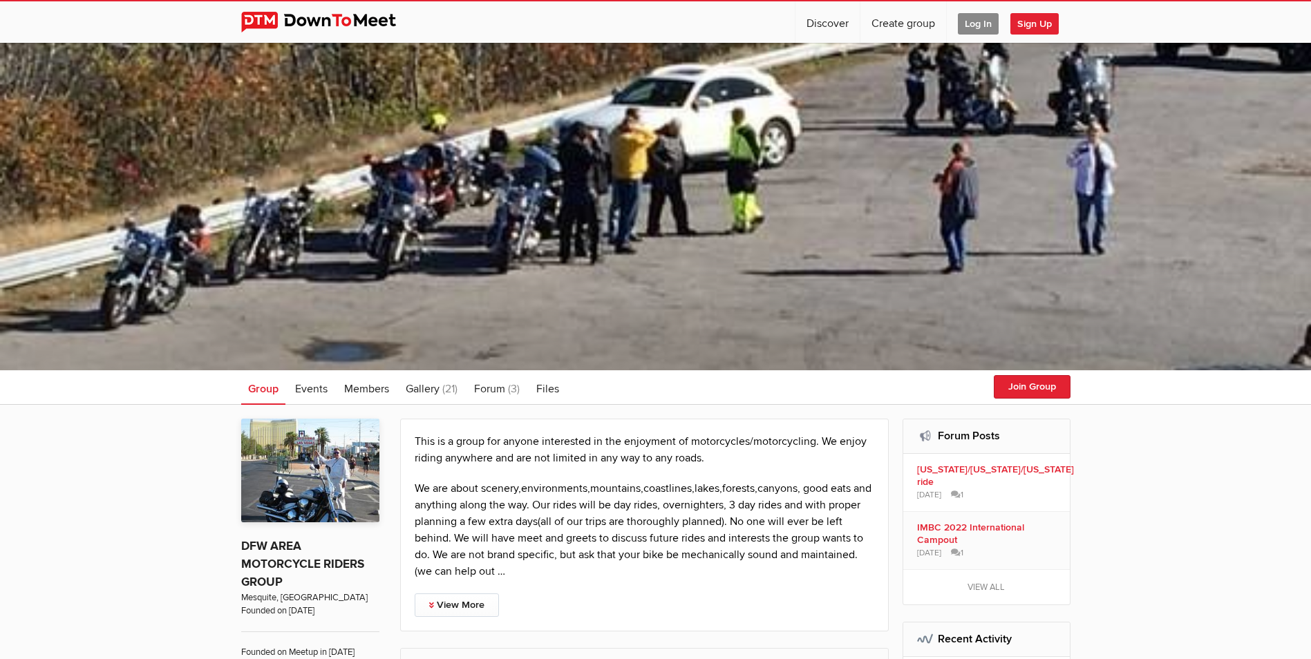
click at [971, 26] on span "Log In" at bounding box center [978, 23] width 41 height 21
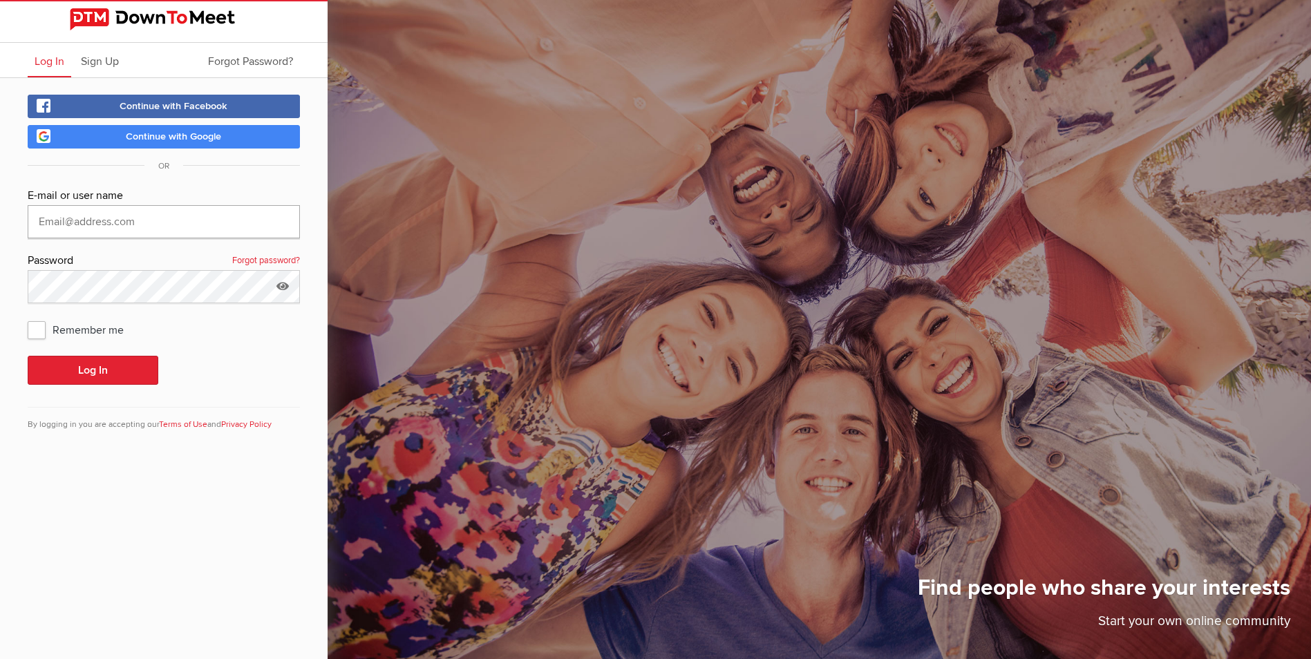
type input "[EMAIL_ADDRESS][DOMAIN_NAME]"
click at [104, 370] on button "Log In" at bounding box center [93, 370] width 131 height 29
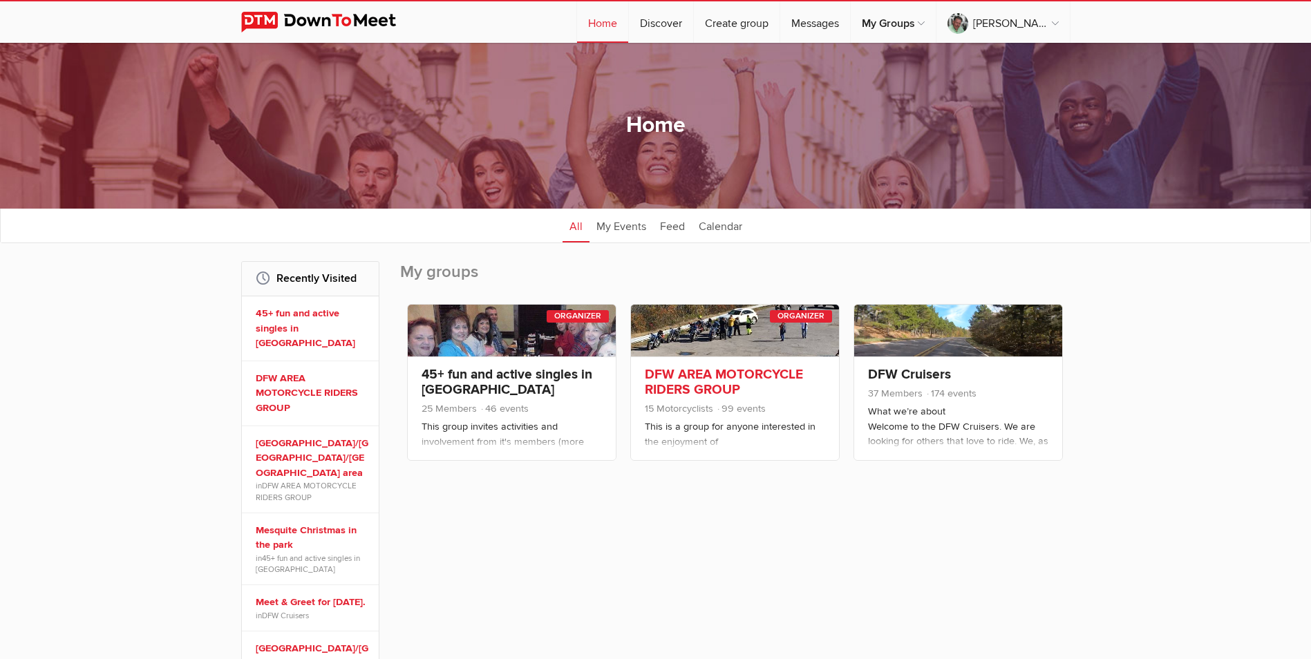
click at [712, 350] on link at bounding box center [735, 331] width 208 height 52
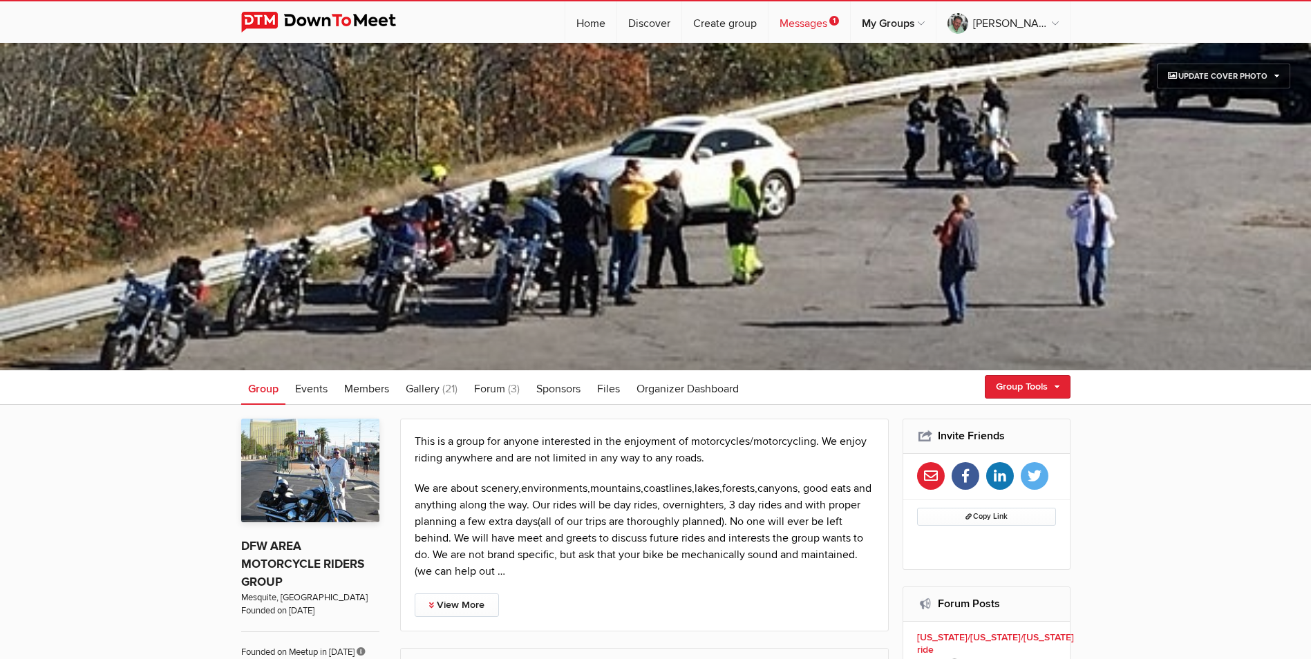
click at [839, 26] on link "Messages 1" at bounding box center [809, 21] width 82 height 41
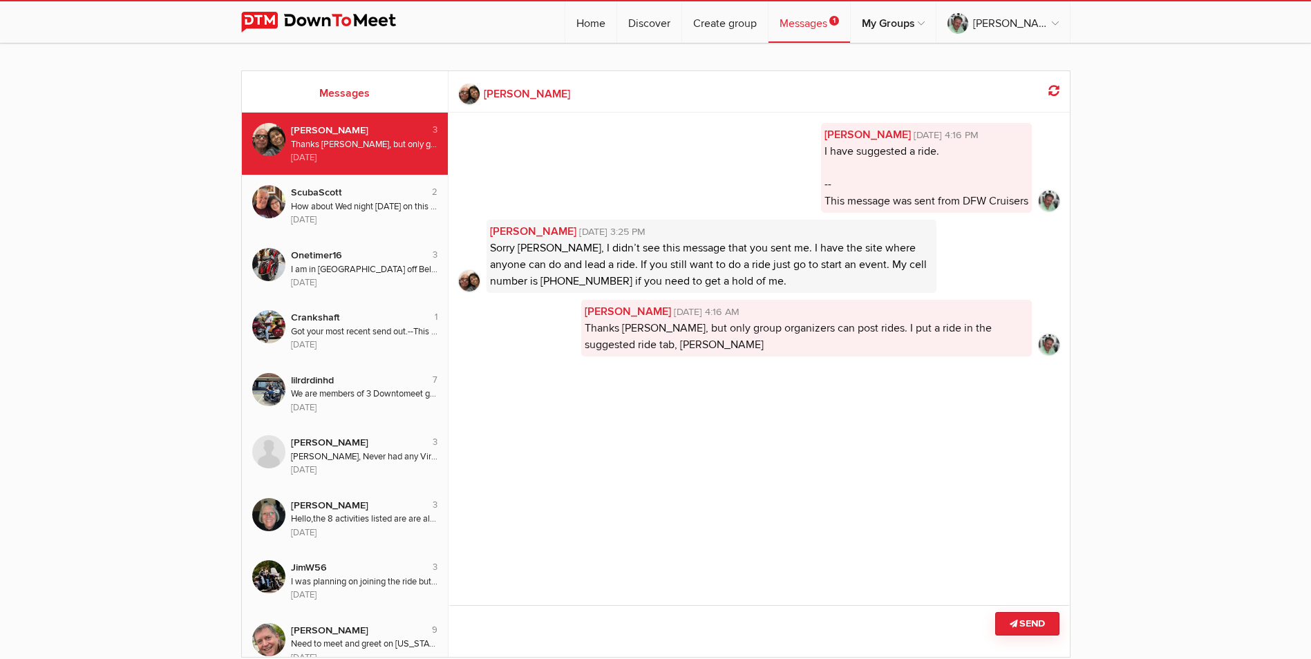
click at [839, 26] on link "Messages 1" at bounding box center [809, 21] width 82 height 41
